Goal: Task Accomplishment & Management: Manage account settings

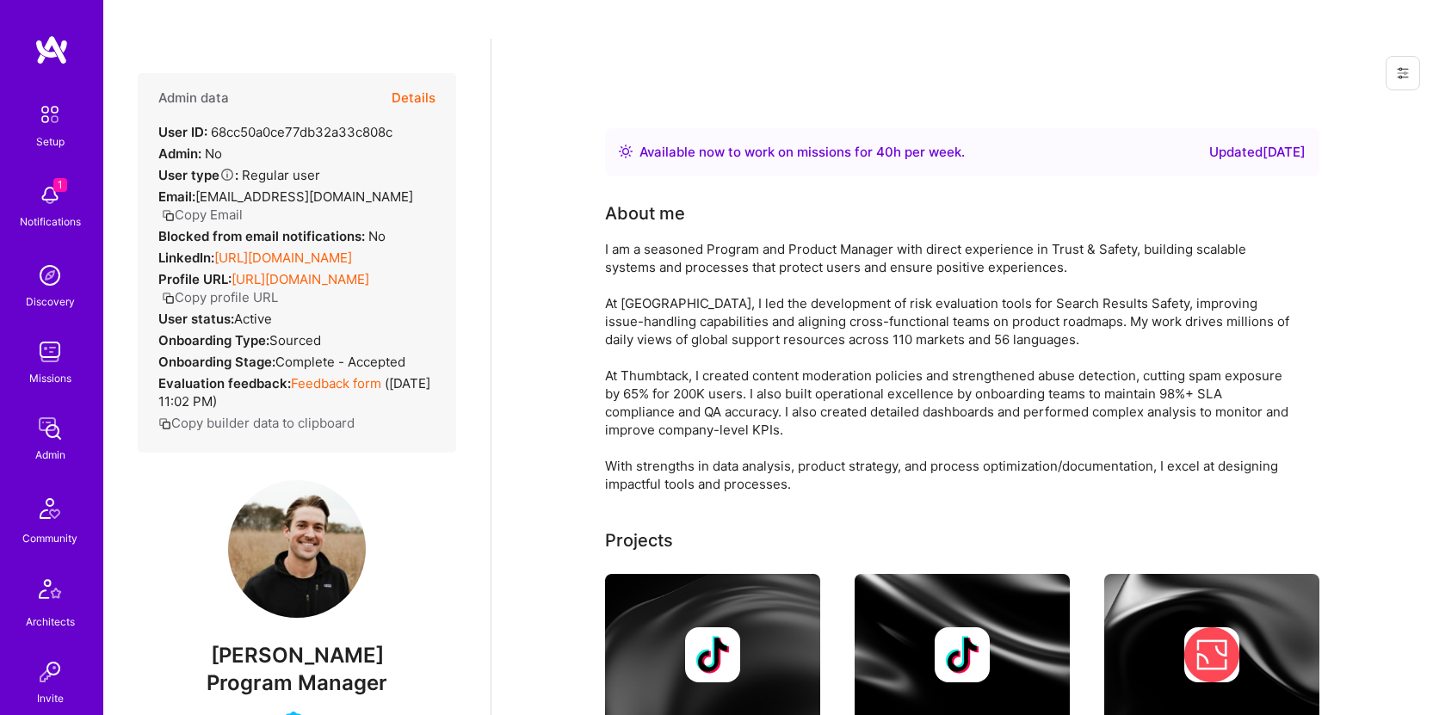
click at [213, 206] on button "Copy Email" at bounding box center [202, 215] width 81 height 18
click at [199, 206] on button "Copy Email" at bounding box center [202, 215] width 81 height 18
click at [225, 206] on button "Copy Email" at bounding box center [202, 215] width 81 height 18
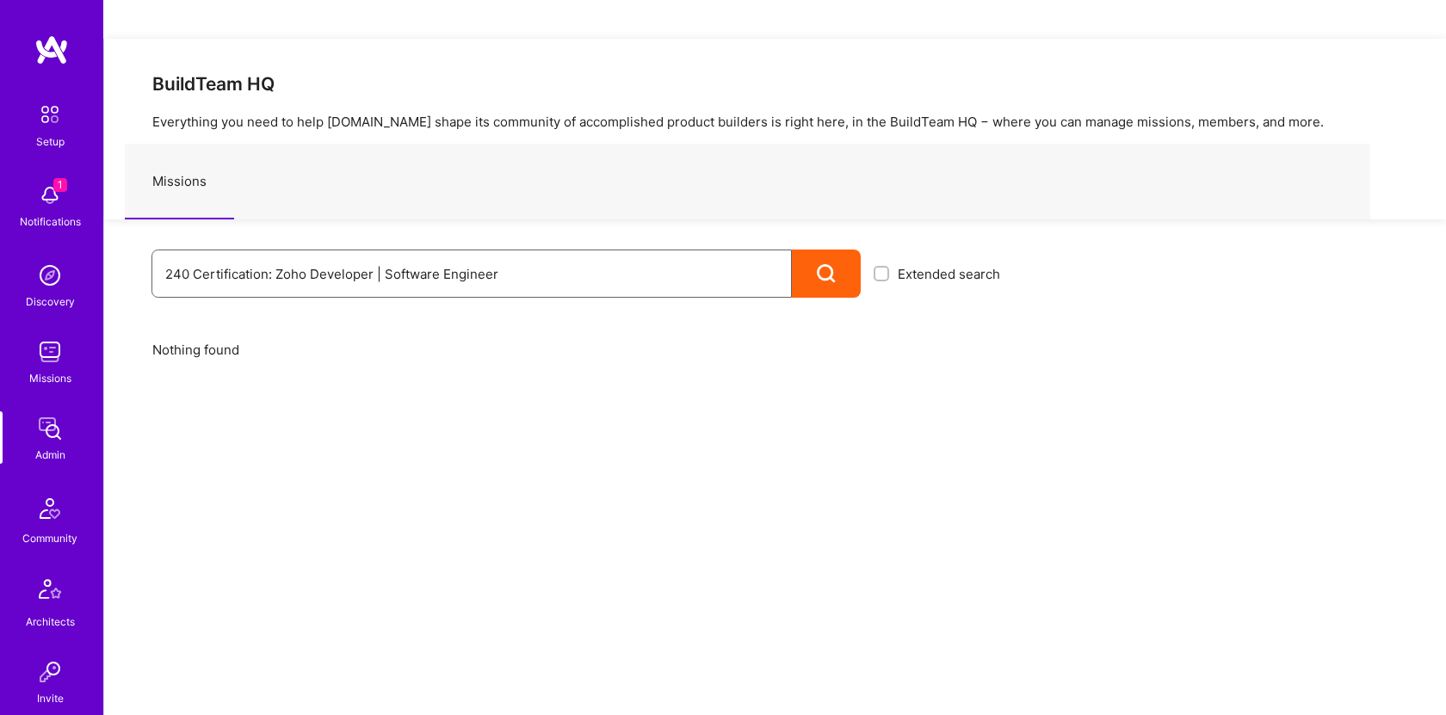
drag, startPoint x: 512, startPoint y: 235, endPoint x: 267, endPoint y: 235, distance: 245.2
click at [267, 252] on input "240 Certification: Zoho Developer | Software Engineer" at bounding box center [471, 274] width 613 height 44
type input "240 Certification"
click at [342, 252] on input "240 Certification" at bounding box center [471, 274] width 613 height 44
click at [831, 264] on icon at bounding box center [827, 274] width 20 height 20
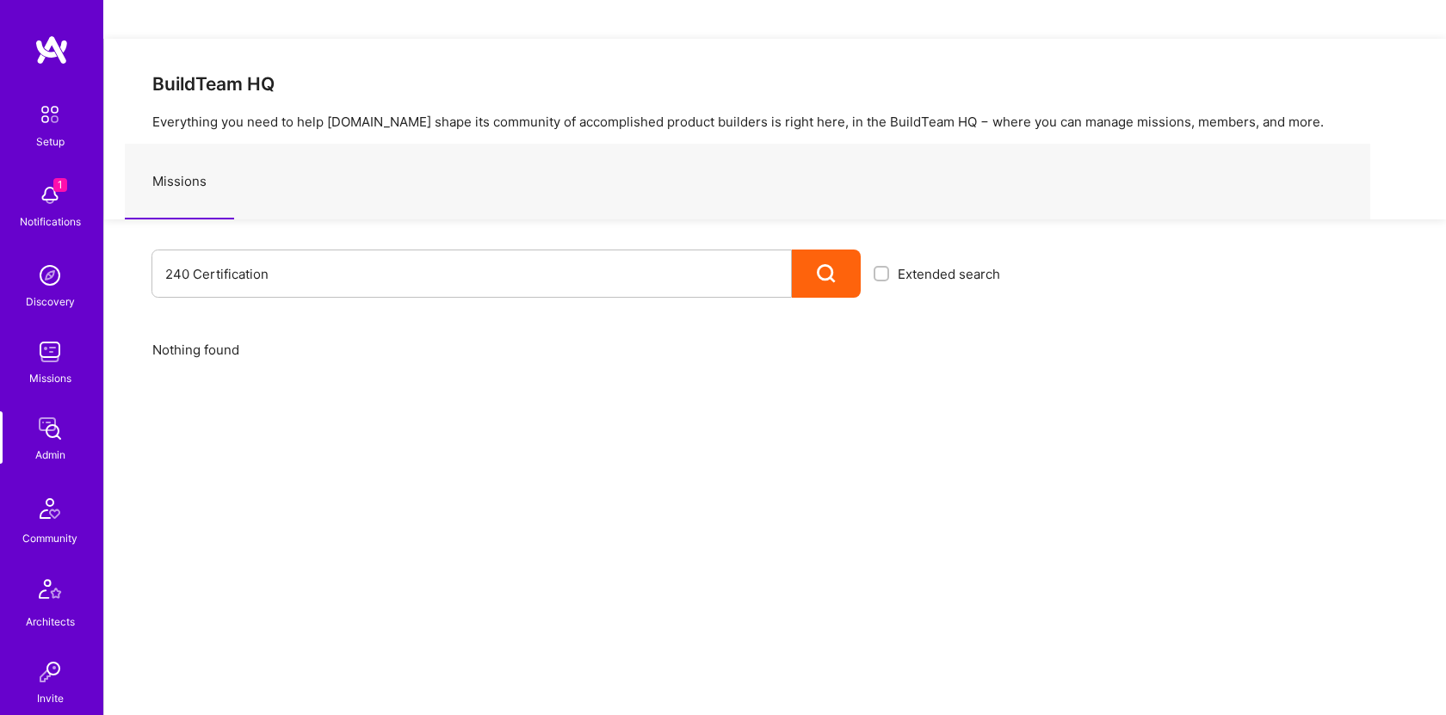
click at [831, 264] on icon at bounding box center [827, 274] width 20 height 20
click at [366, 252] on input "240 Certification" at bounding box center [471, 274] width 613 height 44
click at [43, 199] on img at bounding box center [50, 195] width 34 height 34
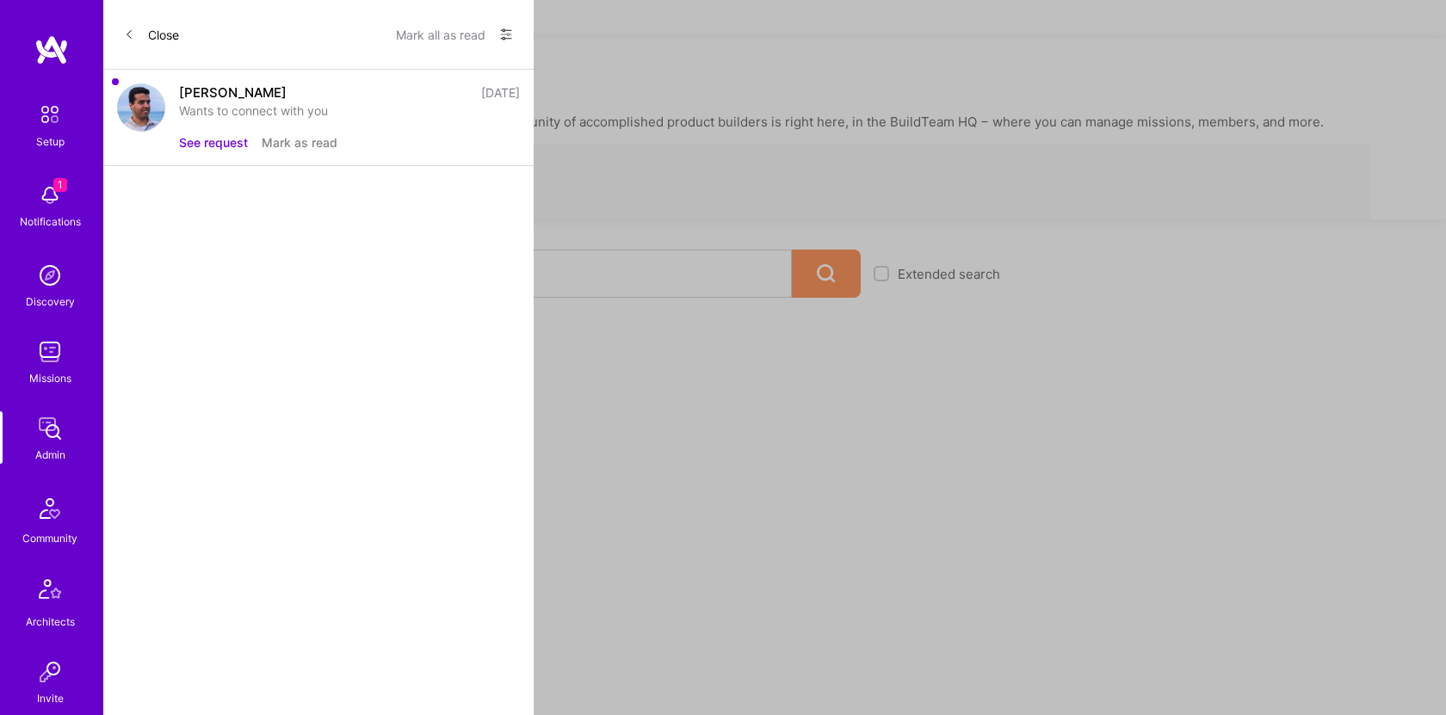
click at [240, 98] on div "[PERSON_NAME]" at bounding box center [233, 92] width 108 height 18
click at [123, 112] on img at bounding box center [141, 107] width 48 height 48
click at [170, 106] on div "Gonçalo Peres 26 days ago Wants to connect with you See request Mark as read" at bounding box center [318, 118] width 430 height 96
click at [234, 138] on button "See request" at bounding box center [213, 142] width 69 height 18
click at [217, 145] on button "See request" at bounding box center [213, 142] width 69 height 18
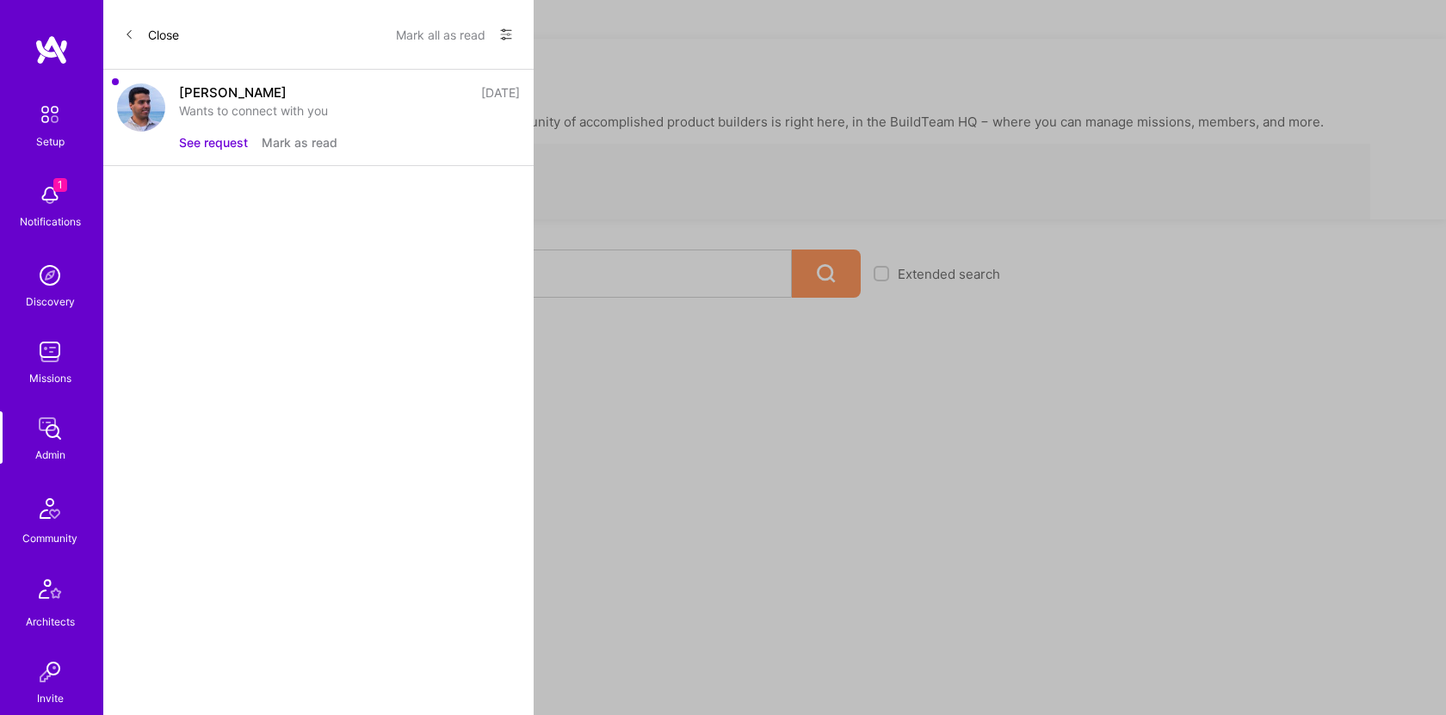
click at [132, 101] on img at bounding box center [141, 107] width 48 height 48
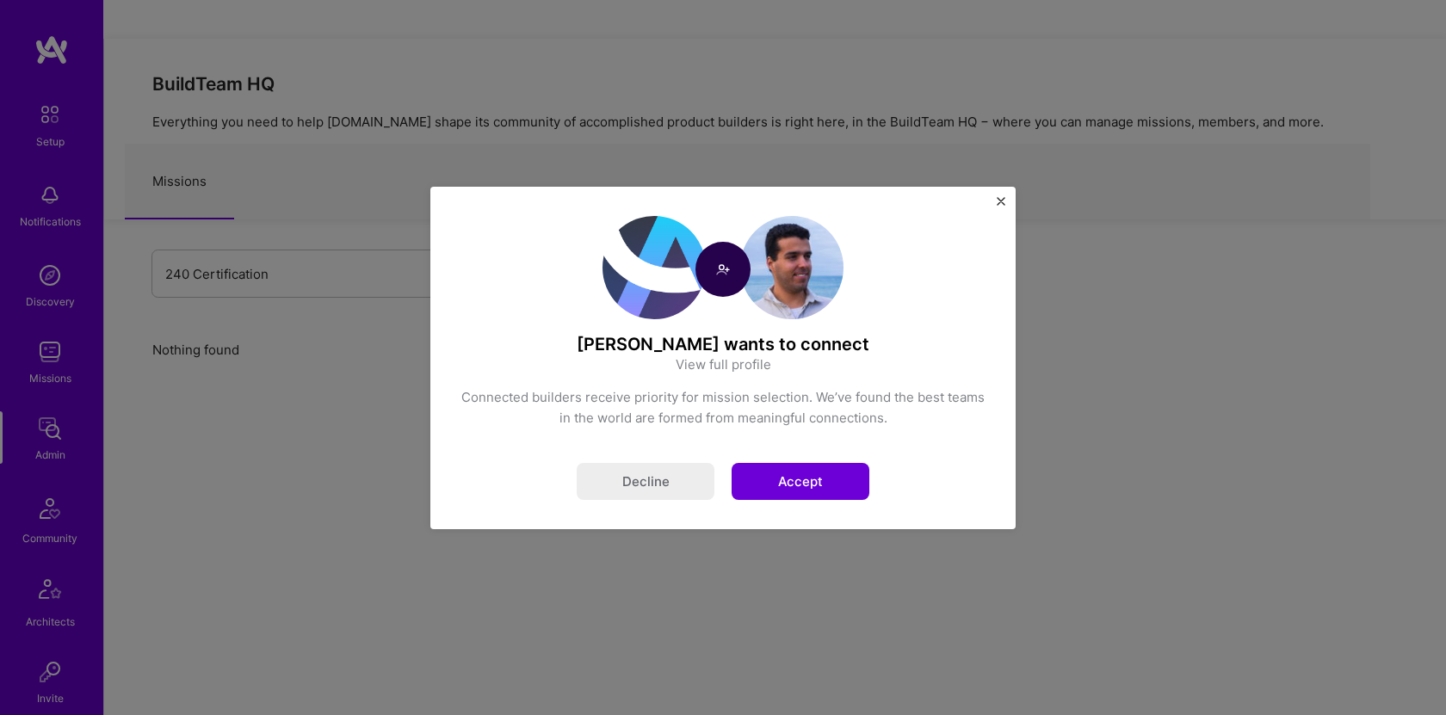
click at [213, 139] on div "Gonçalo Peres wants to connect View full profile Connected builders receive pri…" at bounding box center [723, 357] width 1446 height 715
click at [1002, 199] on img "Close" at bounding box center [1000, 201] width 9 height 9
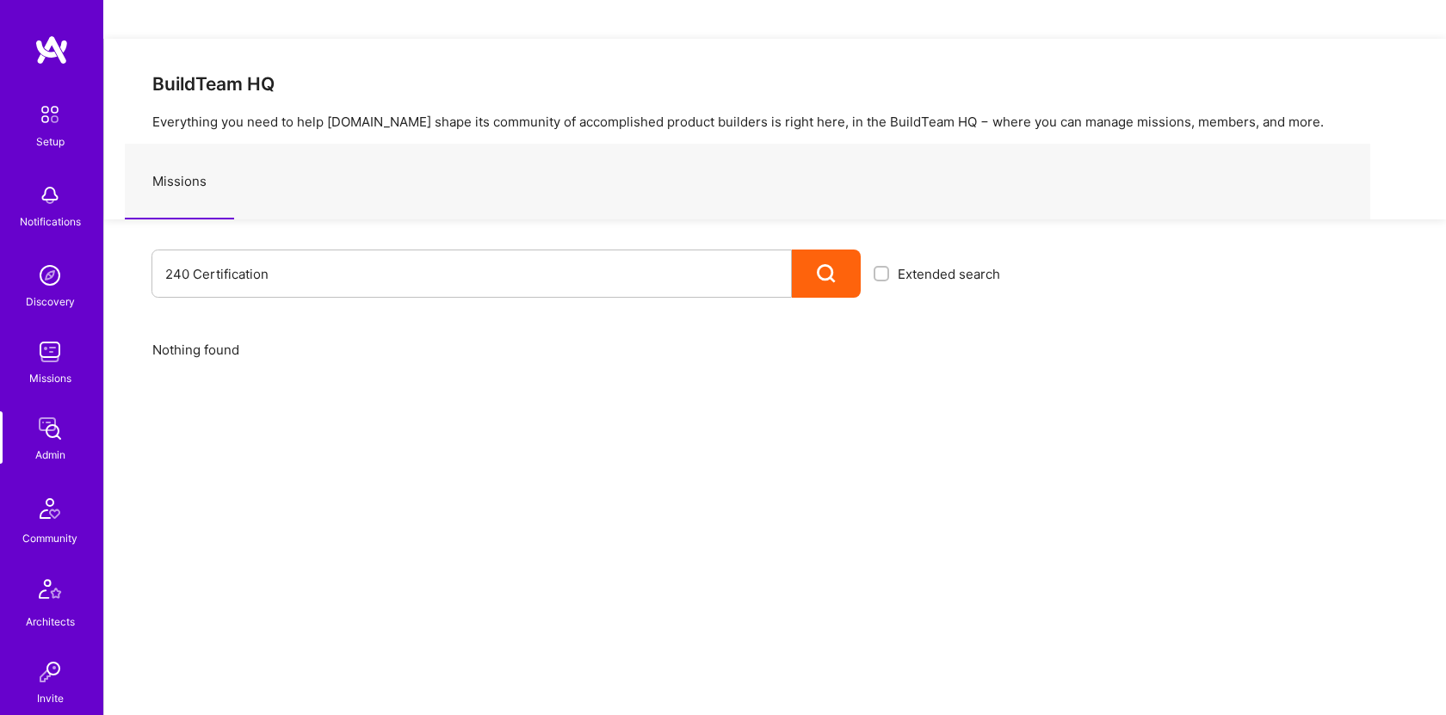
click at [45, 128] on img at bounding box center [50, 114] width 36 height 36
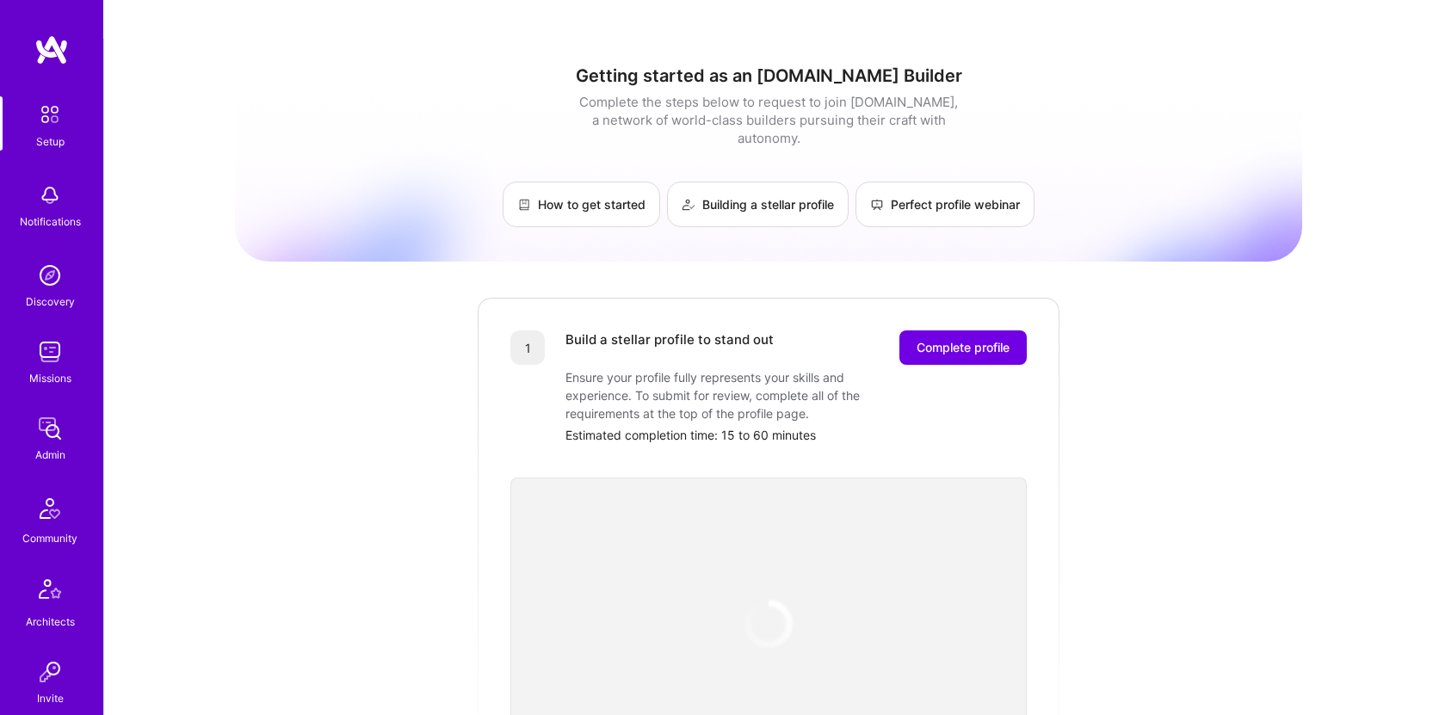
click at [51, 356] on img at bounding box center [50, 352] width 34 height 34
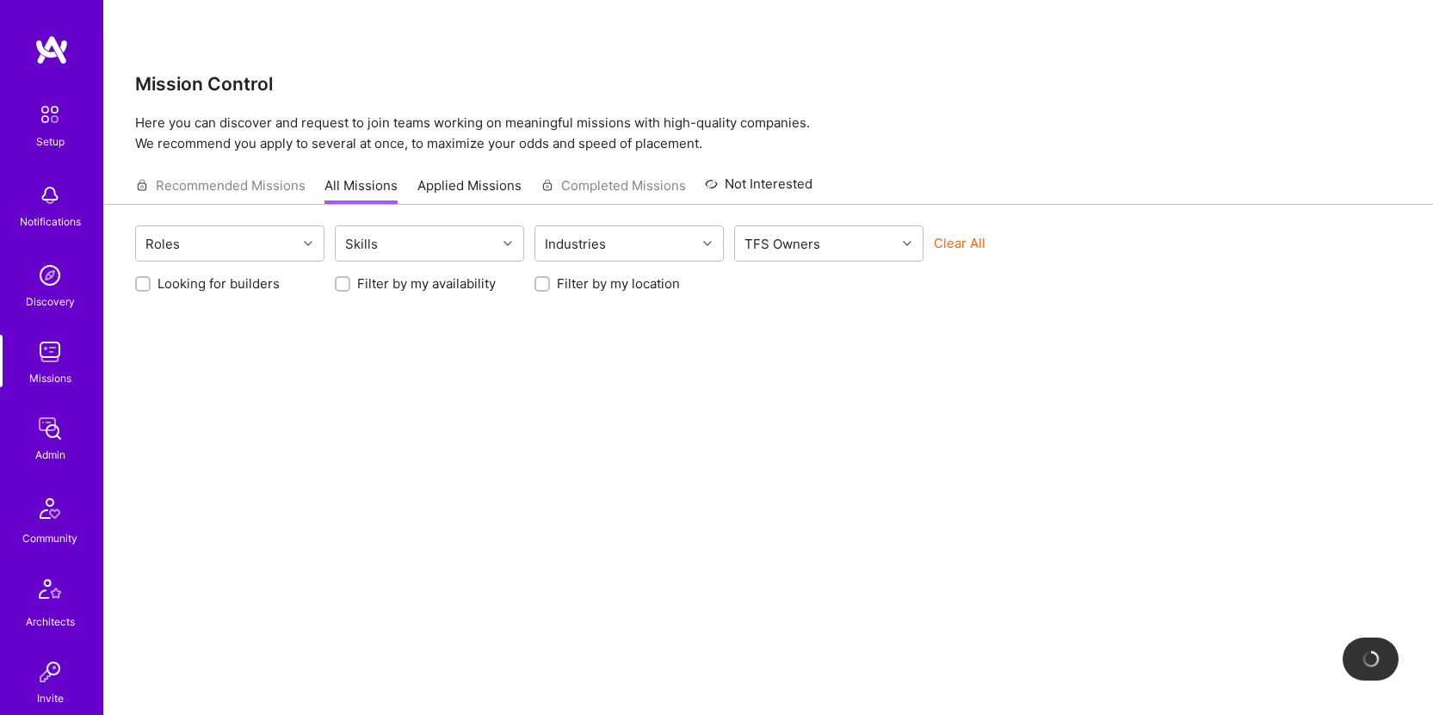
click at [49, 427] on img at bounding box center [50, 428] width 34 height 34
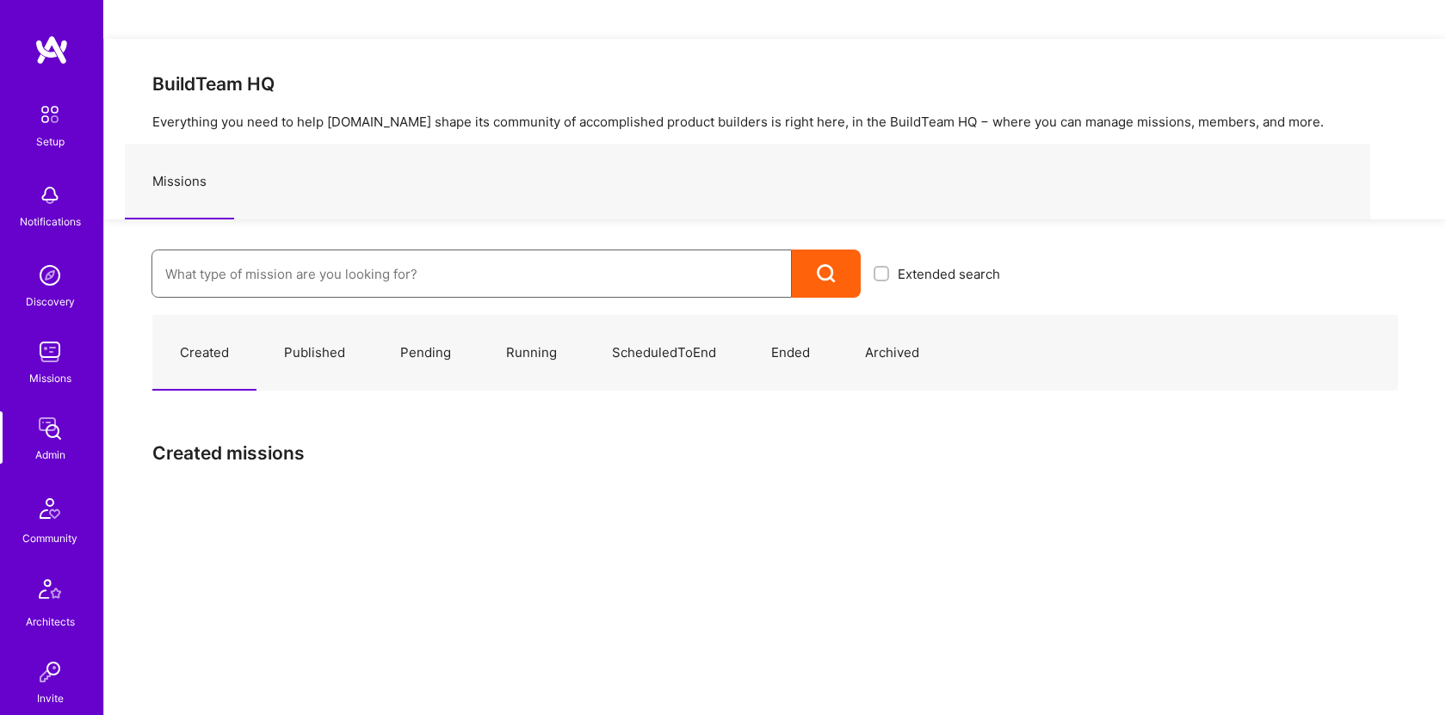
click at [397, 252] on input at bounding box center [471, 274] width 613 height 44
type input "240"
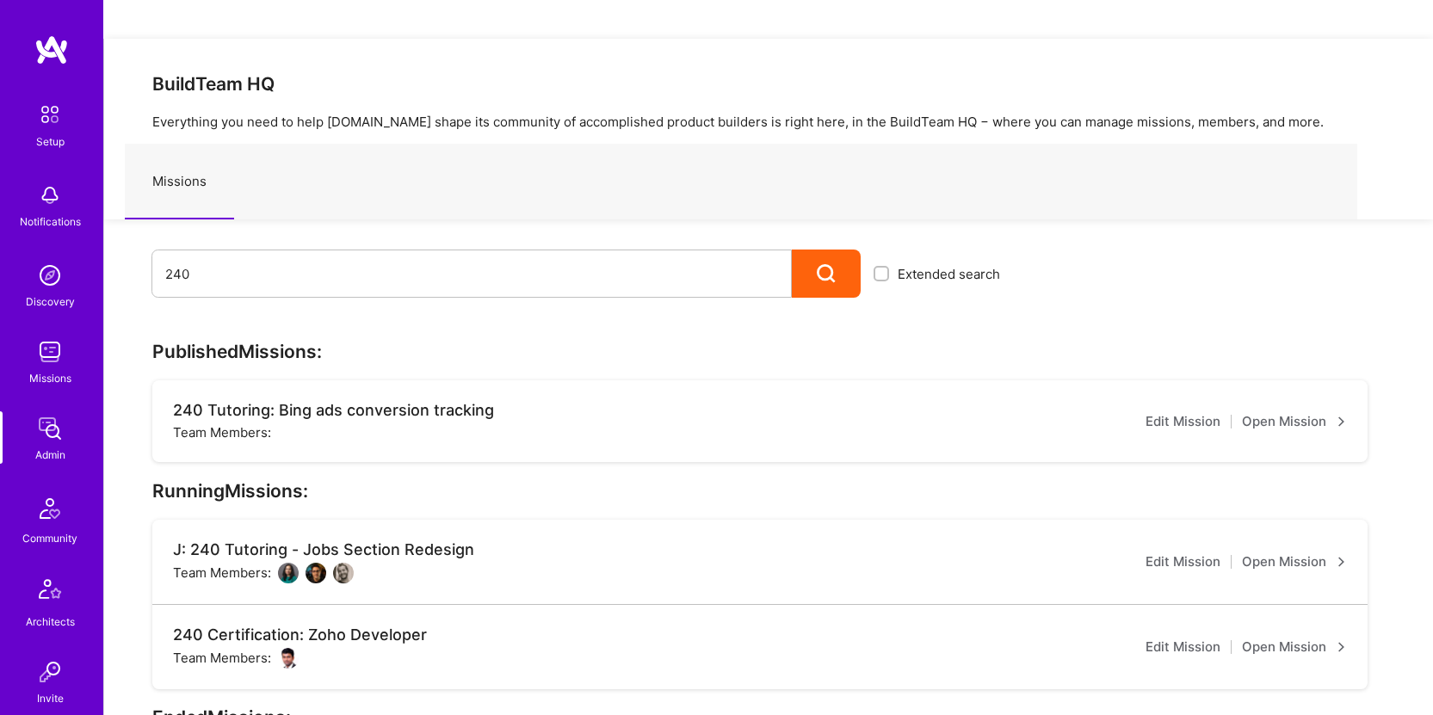
click at [1311, 637] on link "Open Mission" at bounding box center [1294, 647] width 105 height 21
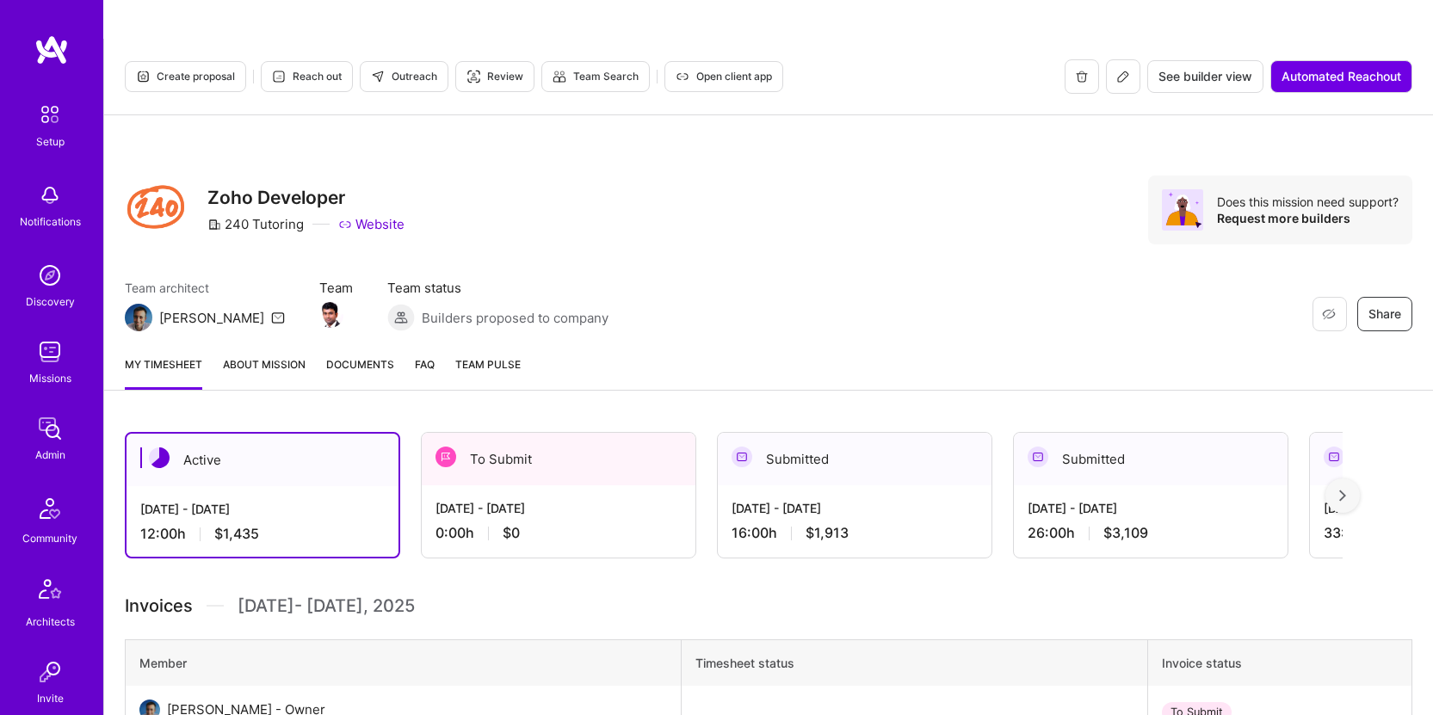
click at [258, 355] on link "About Mission" at bounding box center [264, 372] width 83 height 34
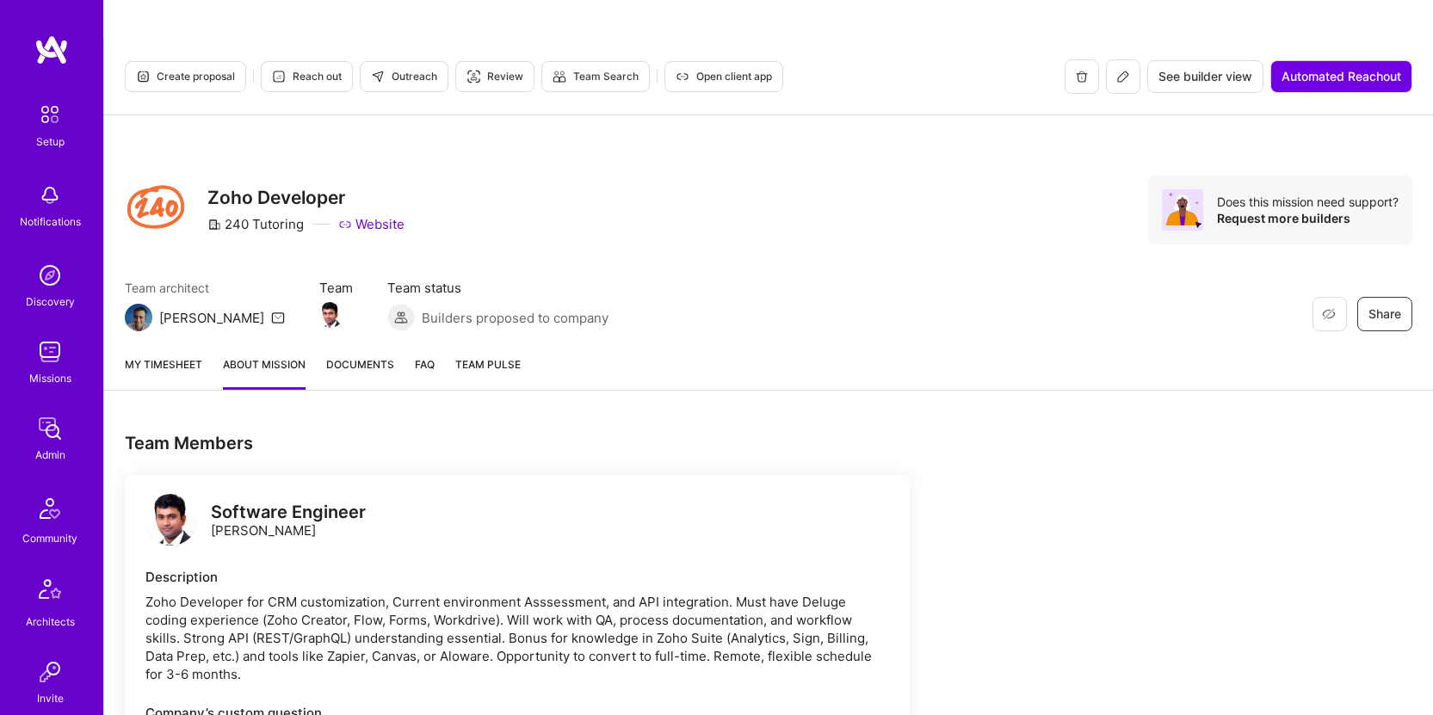
click at [341, 355] on span "Documents" at bounding box center [360, 364] width 68 height 18
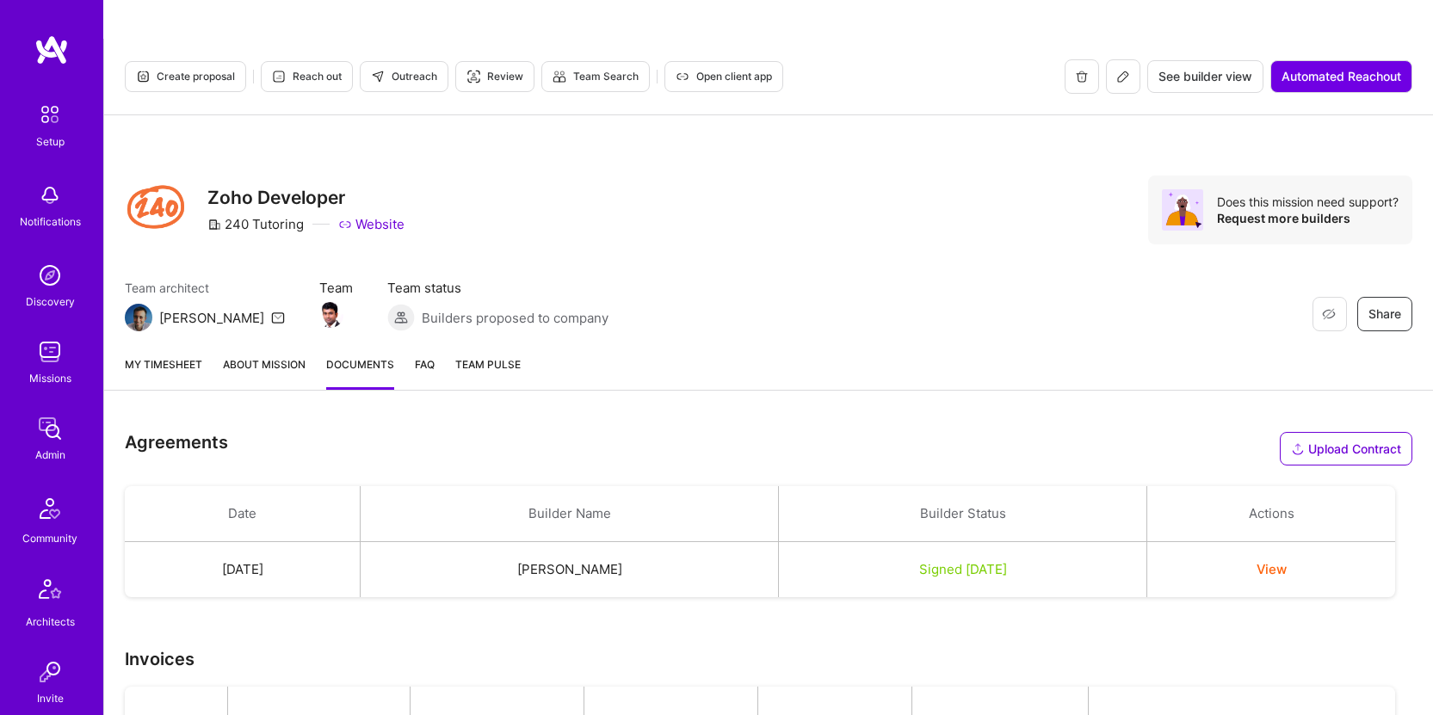
click at [1286, 560] on button "View" at bounding box center [1271, 569] width 30 height 18
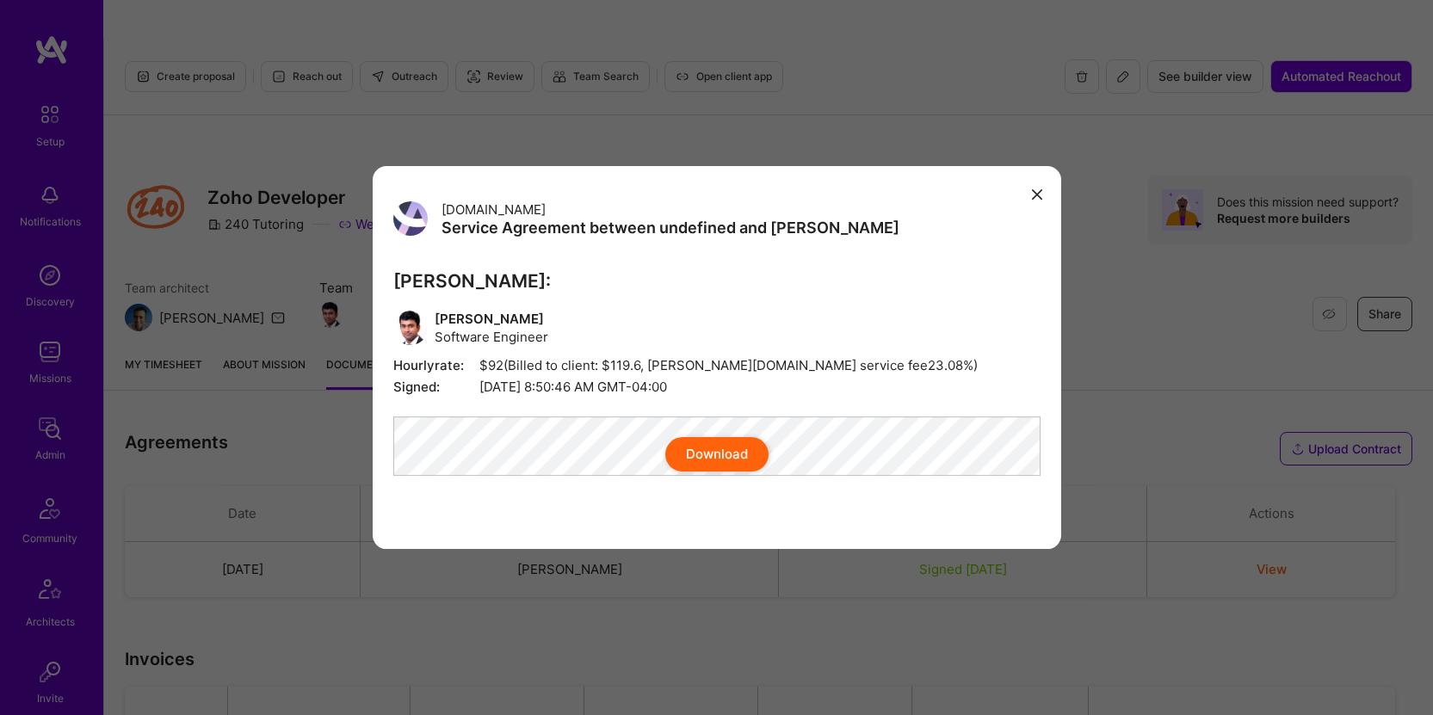
click at [1039, 190] on button "modal" at bounding box center [1037, 194] width 21 height 28
